Goal: Transaction & Acquisition: Purchase product/service

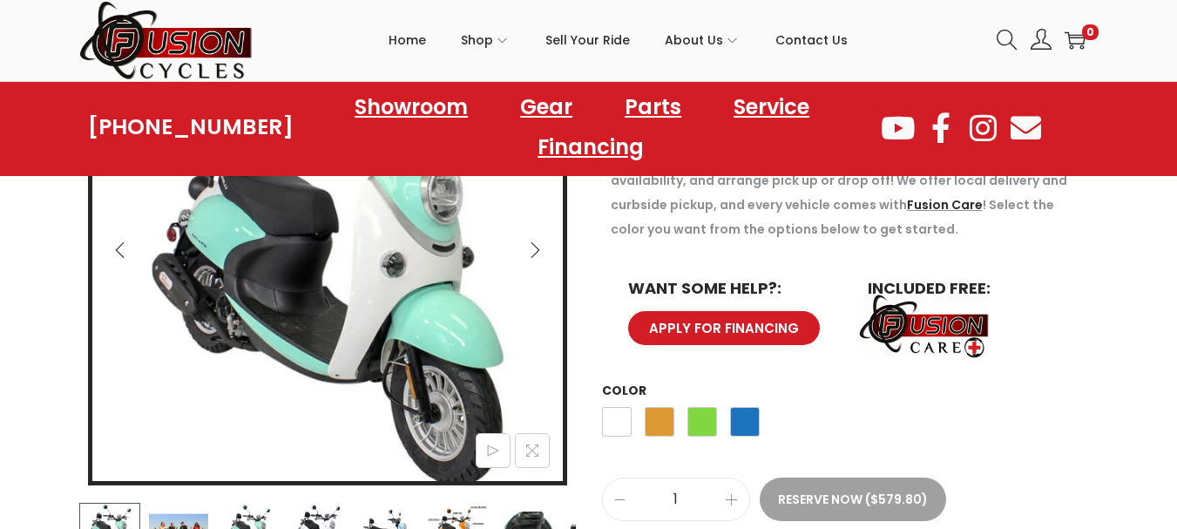
click at [760, 421] on td "Choose an option White Orange Green Blue White Orange Green Blue Clear" at bounding box center [850, 426] width 497 height 51
click at [745, 425] on span "Blue" at bounding box center [745, 422] width 30 height 30
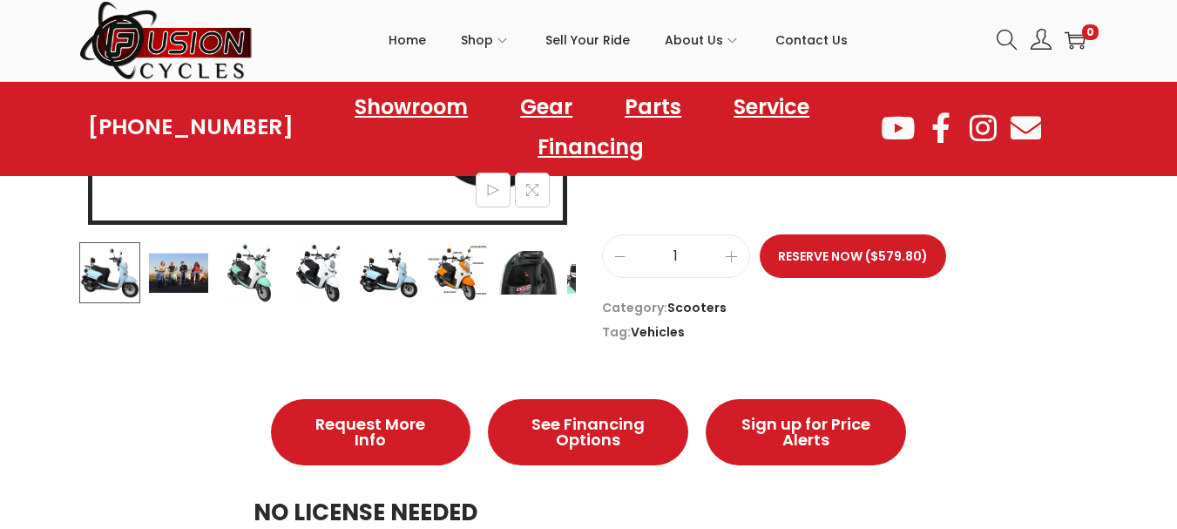
scroll to position [610, 0]
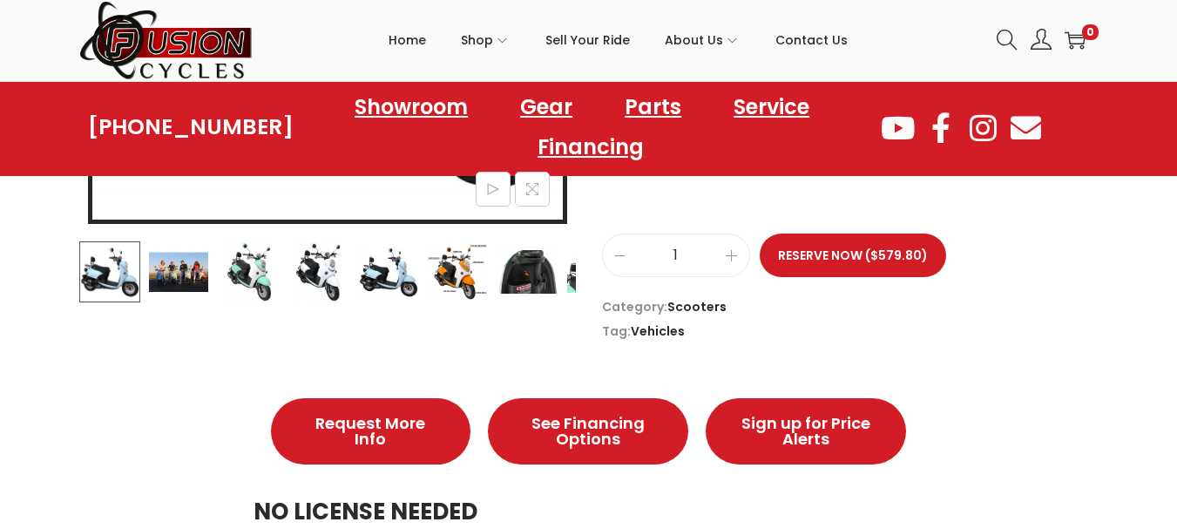
click at [379, 267] on img at bounding box center [387, 271] width 61 height 61
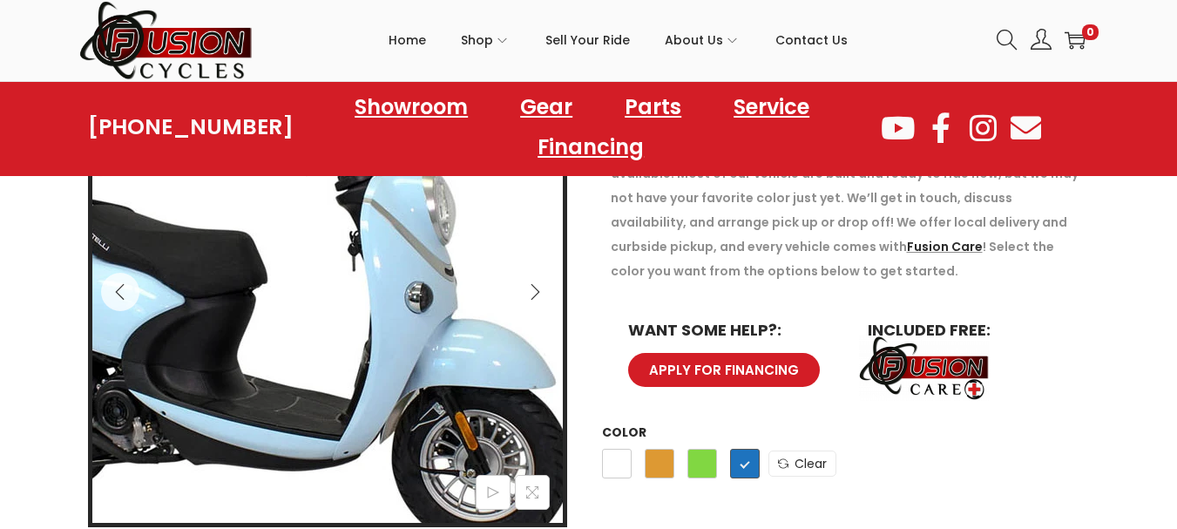
scroll to position [348, 0]
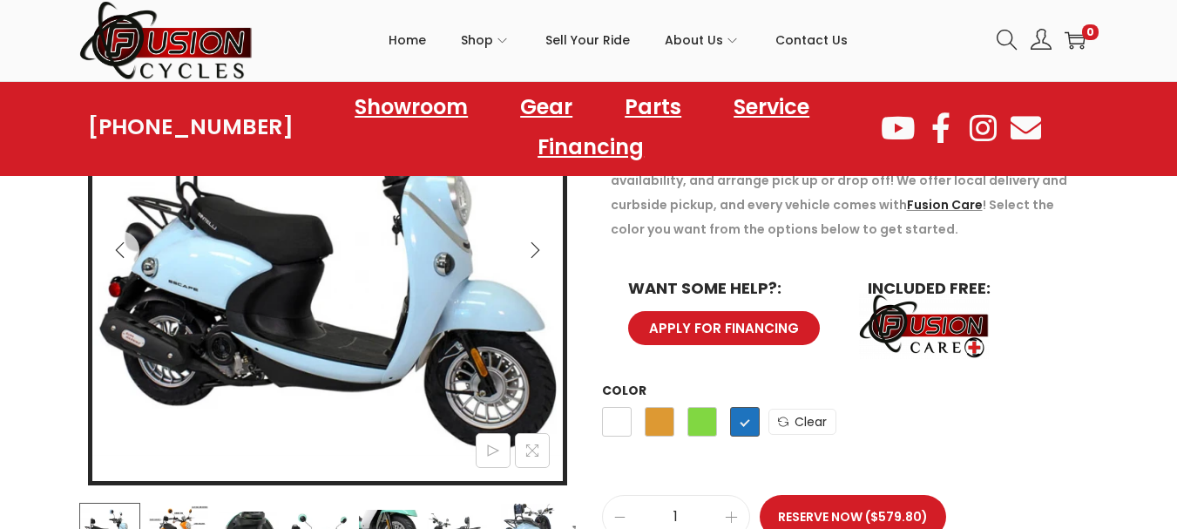
click at [539, 247] on icon "Next" at bounding box center [534, 249] width 17 height 17
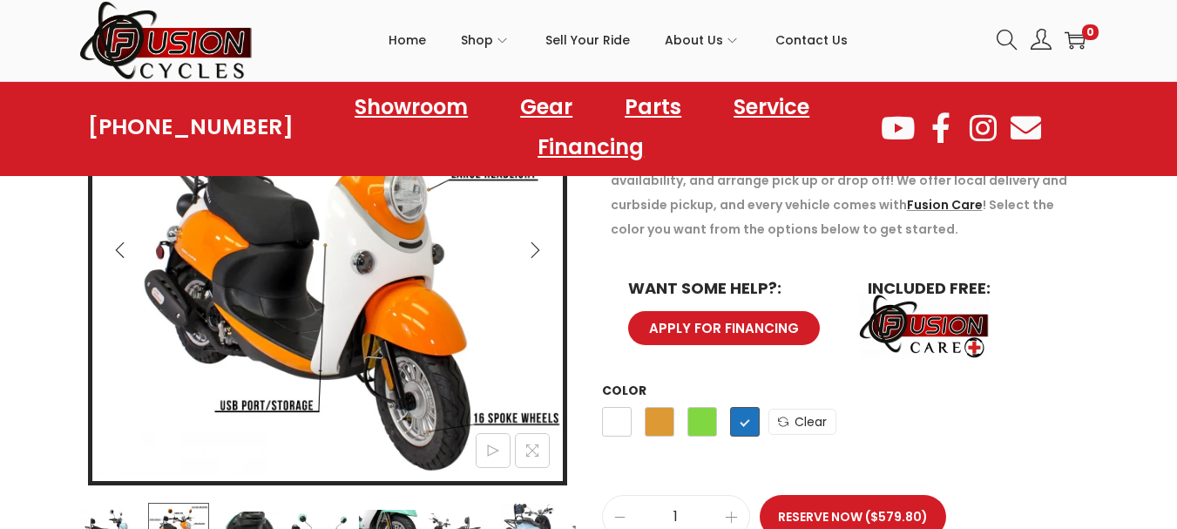
click at [535, 247] on icon "Next" at bounding box center [534, 250] width 9 height 16
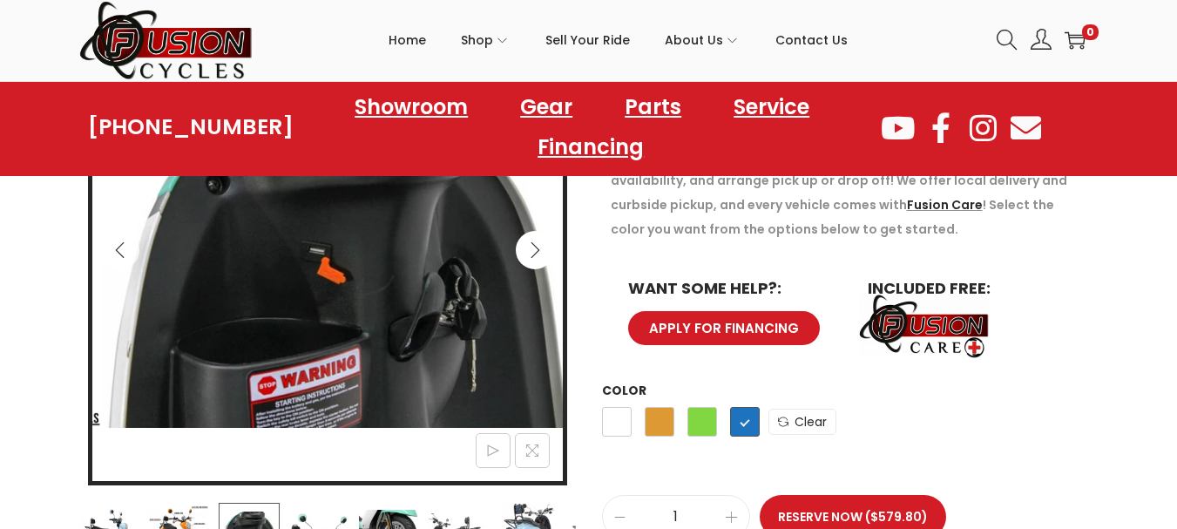
click at [535, 247] on icon "Next" at bounding box center [534, 250] width 9 height 16
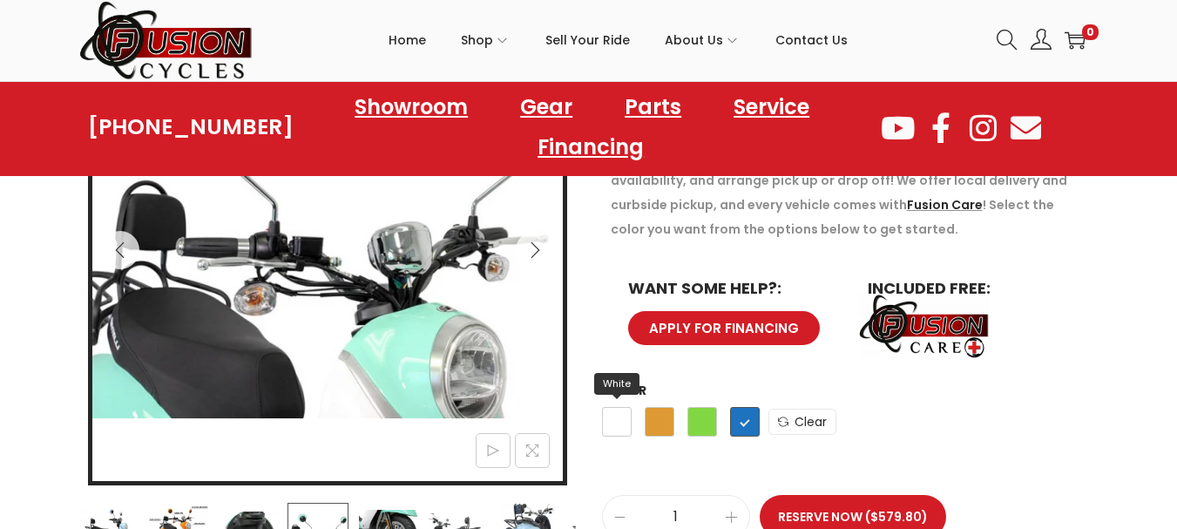
click at [618, 419] on span "White" at bounding box center [617, 422] width 30 height 30
